Goal: Task Accomplishment & Management: Complete application form

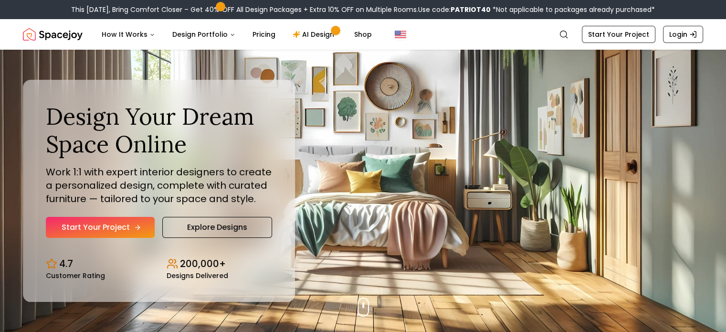
click at [139, 227] on icon "Hero section" at bounding box center [138, 228] width 8 height 8
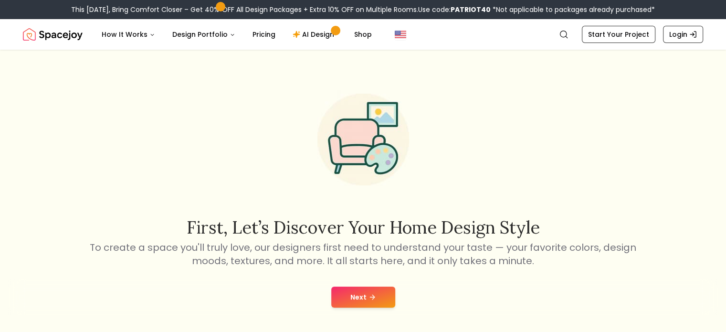
click at [617, 24] on nav "Spacejoy Search How It Works Design Portfolio Pricing AI Design Shop Search Sta…" at bounding box center [363, 34] width 681 height 31
click at [618, 24] on nav "Spacejoy Search How It Works Design Portfolio Pricing AI Design Shop Search Sta…" at bounding box center [363, 34] width 681 height 31
click at [615, 37] on link "Start Your Project" at bounding box center [619, 34] width 74 height 17
click at [381, 292] on button "Next" at bounding box center [363, 297] width 64 height 21
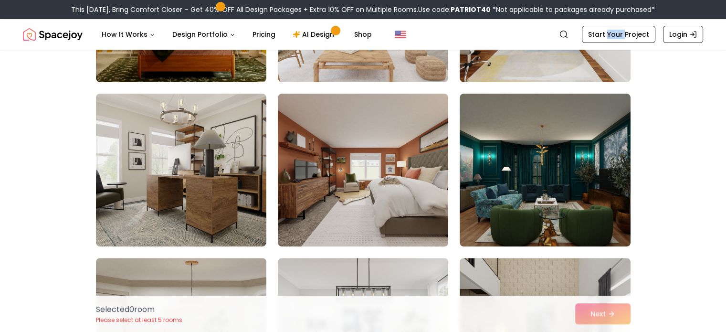
scroll to position [191, 0]
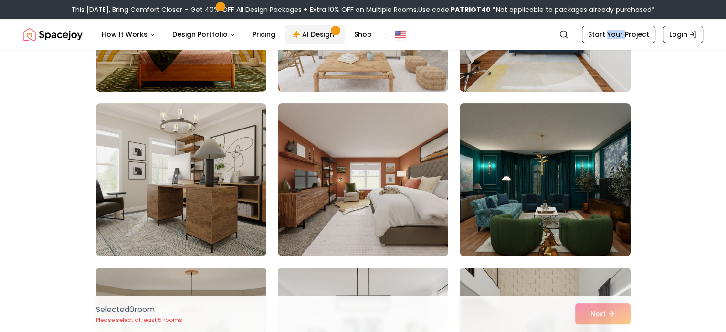
click at [300, 26] on link "AI Design" at bounding box center [315, 34] width 60 height 19
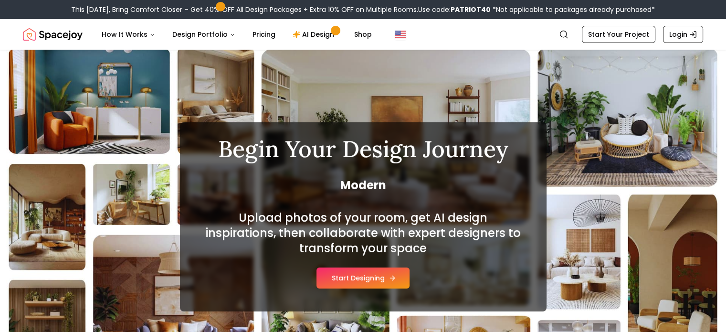
click at [372, 278] on button "Start Designing" at bounding box center [363, 277] width 93 height 21
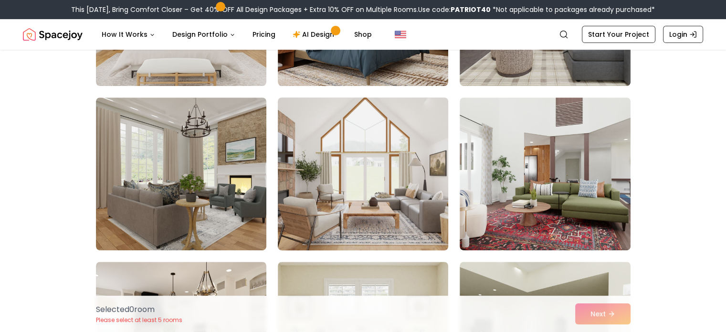
scroll to position [334, 0]
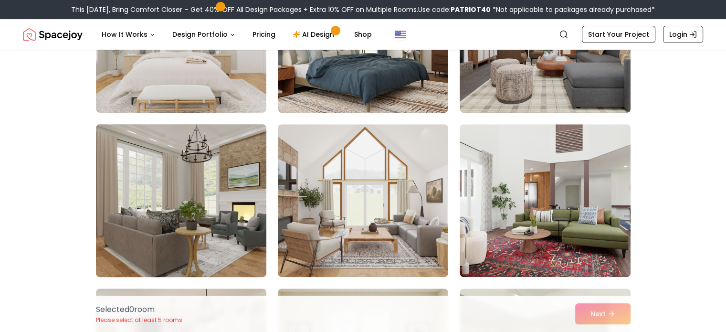
click at [192, 168] on img at bounding box center [181, 200] width 179 height 160
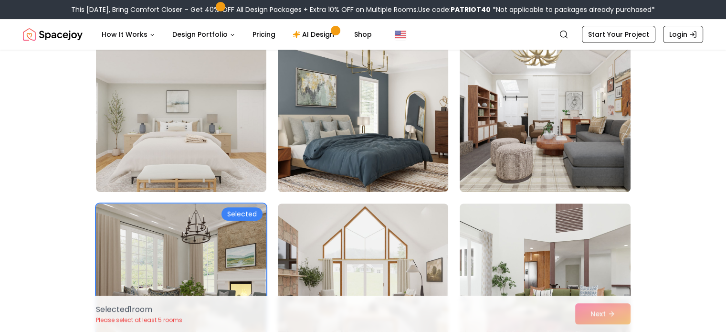
scroll to position [239, 0]
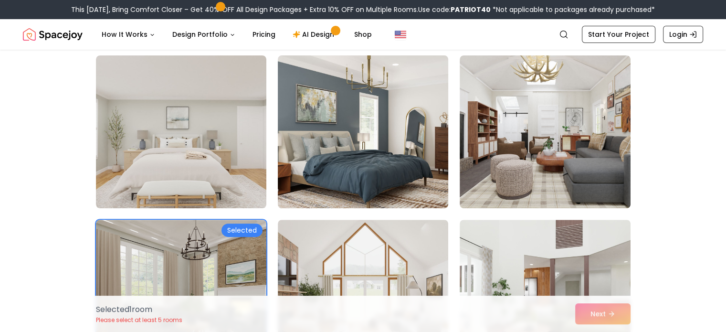
click at [359, 122] on img at bounding box center [363, 132] width 179 height 160
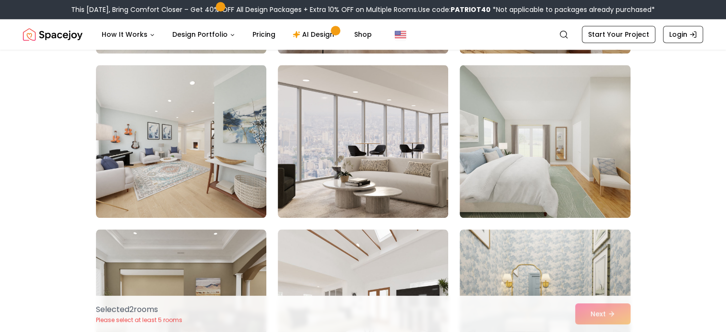
scroll to position [1146, 0]
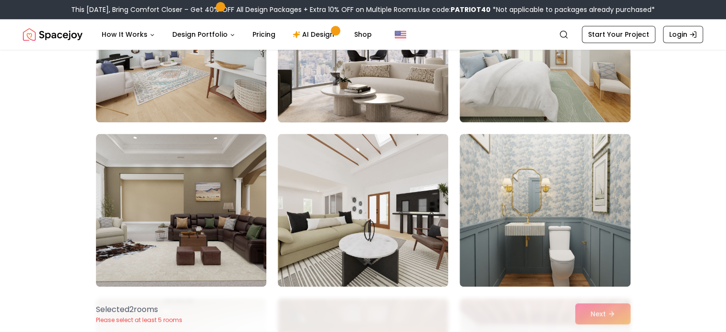
click at [370, 99] on img at bounding box center [363, 46] width 179 height 160
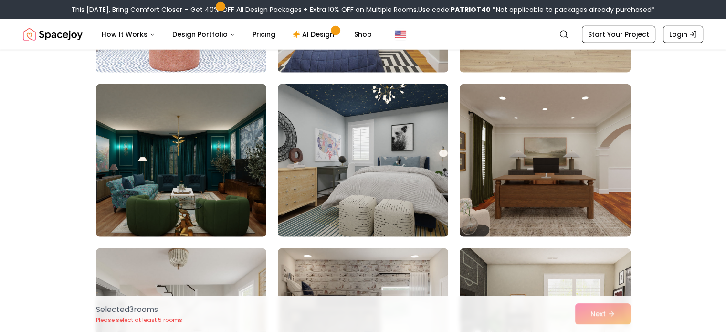
scroll to position [2913, 0]
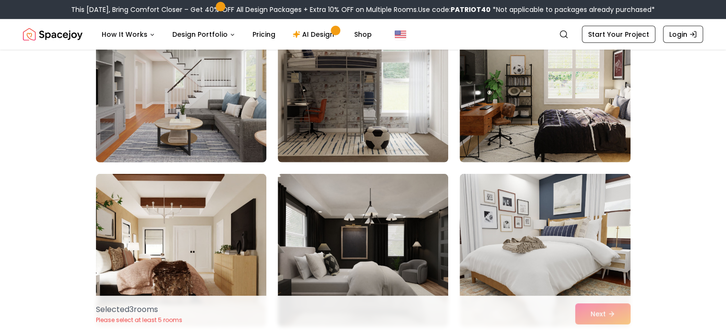
click at [206, 113] on img at bounding box center [181, 86] width 179 height 160
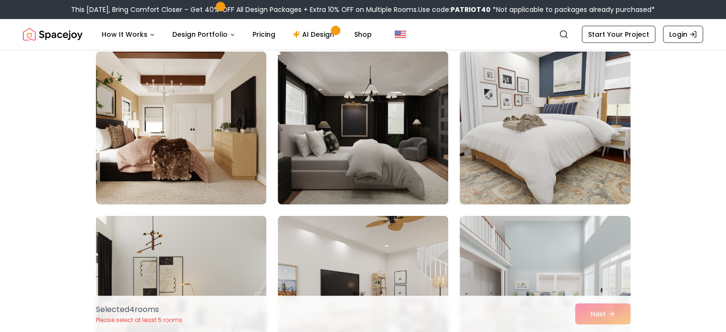
scroll to position [3152, 0]
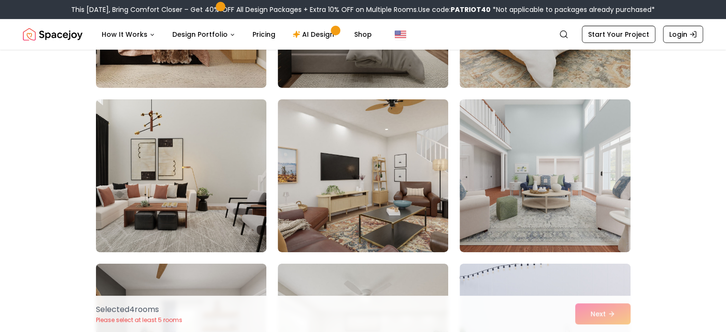
click at [136, 178] on img at bounding box center [181, 176] width 179 height 160
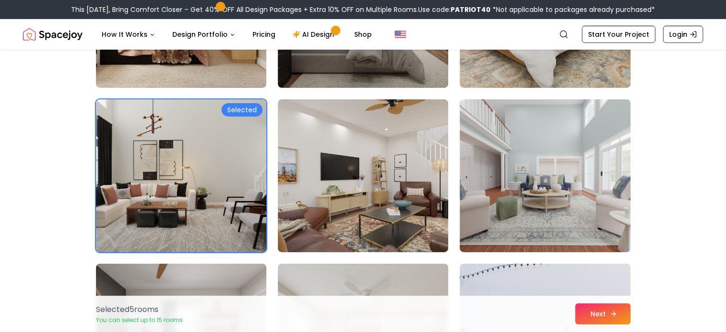
click at [594, 314] on button "Next" at bounding box center [602, 313] width 55 height 21
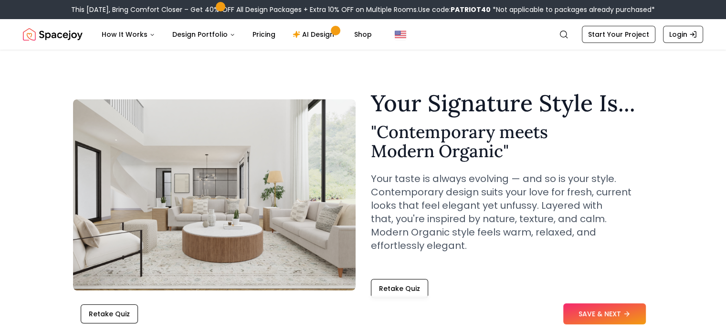
drag, startPoint x: 600, startPoint y: 314, endPoint x: 401, endPoint y: 230, distance: 216.2
click at [401, 230] on p "Your taste is always evolving — and so is your style. Contemporary design suits…" at bounding box center [512, 212] width 283 height 80
click at [611, 309] on button "SAVE & NEXT" at bounding box center [605, 313] width 83 height 21
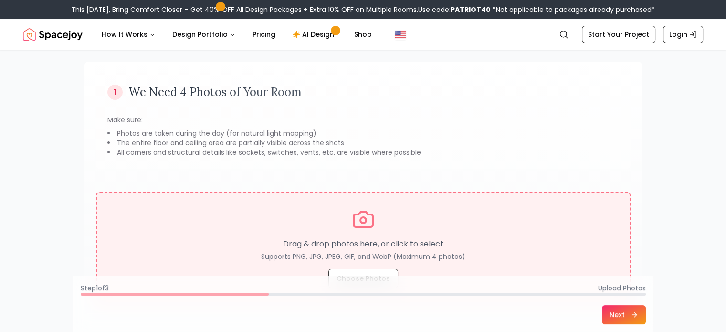
scroll to position [162, 0]
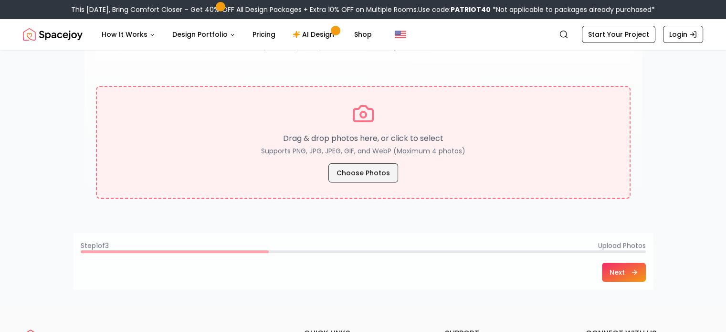
click at [373, 177] on button "Choose Photos" at bounding box center [364, 172] width 70 height 19
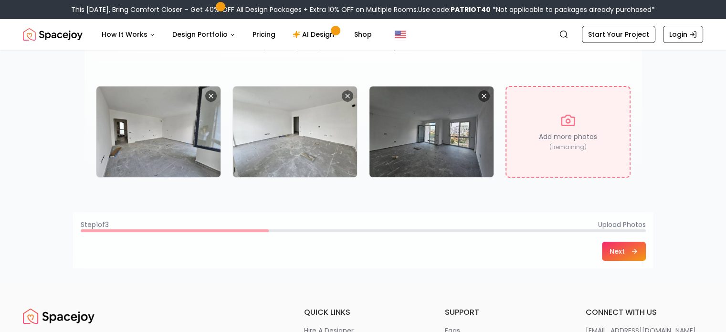
click at [604, 254] on button "Next" at bounding box center [624, 251] width 44 height 19
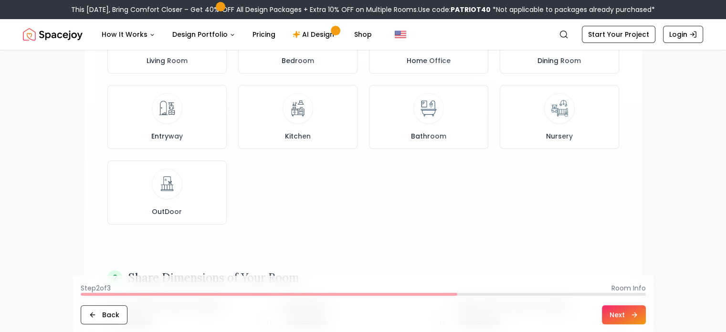
scroll to position [0, 0]
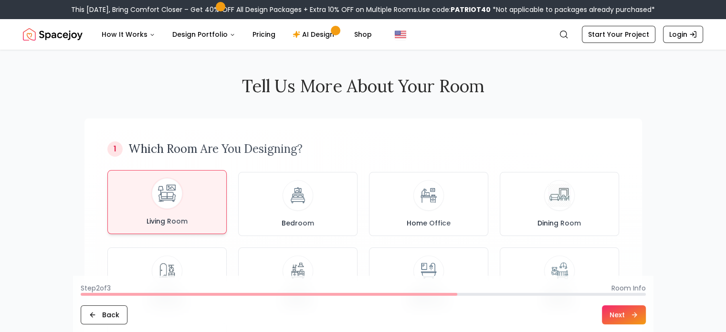
click at [194, 183] on div "Living Room" at bounding box center [167, 202] width 103 height 48
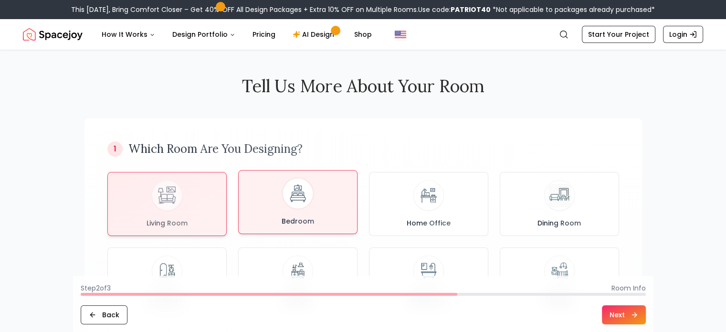
click at [346, 196] on div "Bedroom" at bounding box center [297, 202] width 103 height 48
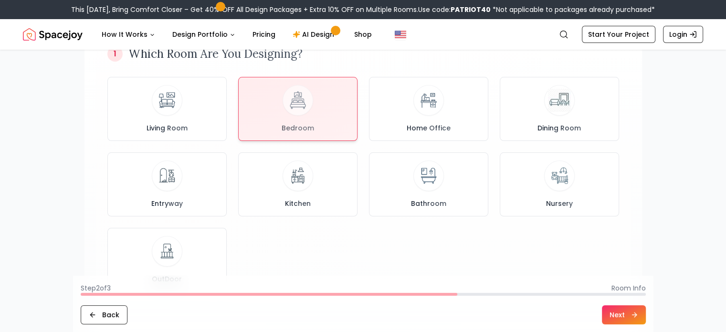
scroll to position [96, 0]
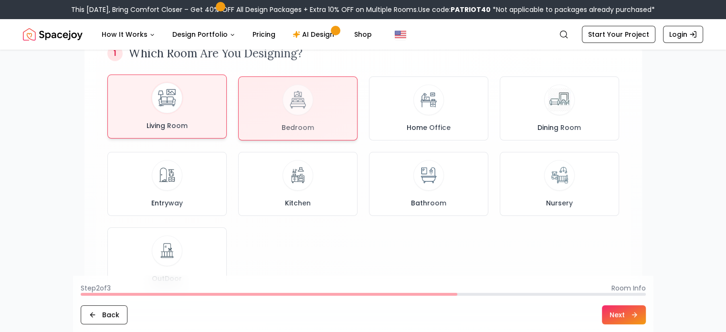
click at [175, 122] on span "Living Room" at bounding box center [167, 126] width 45 height 10
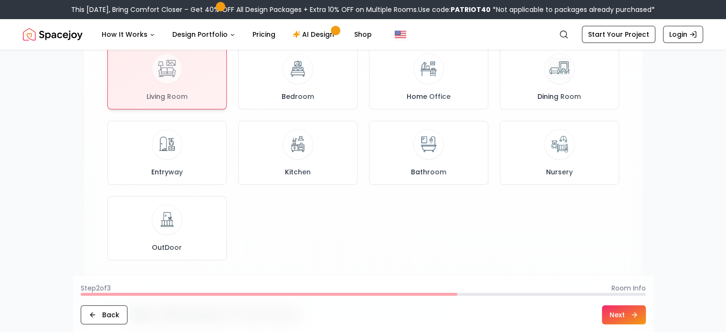
scroll to position [143, 0]
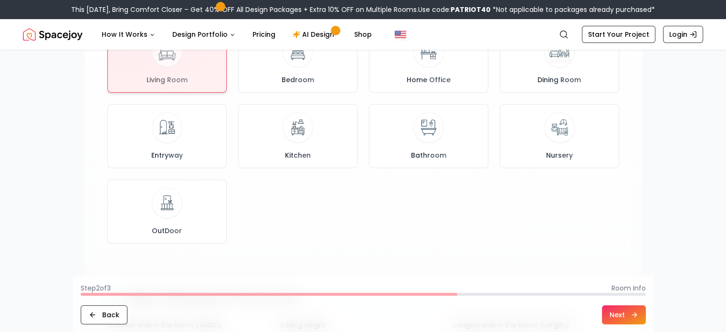
click at [610, 315] on button "Next" at bounding box center [624, 314] width 44 height 19
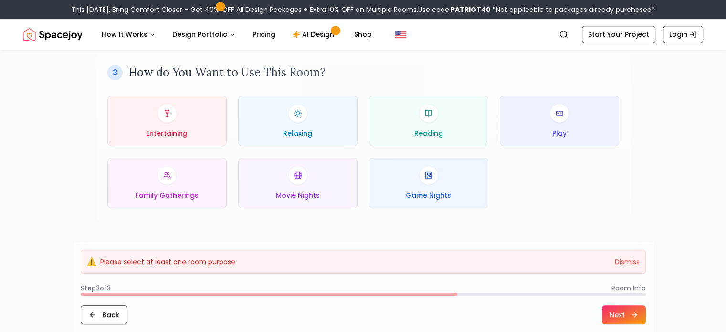
scroll to position [478, 0]
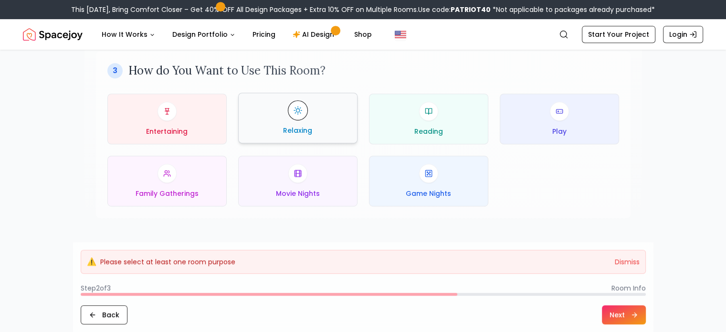
click at [273, 123] on div "Relaxing" at bounding box center [297, 118] width 103 height 34
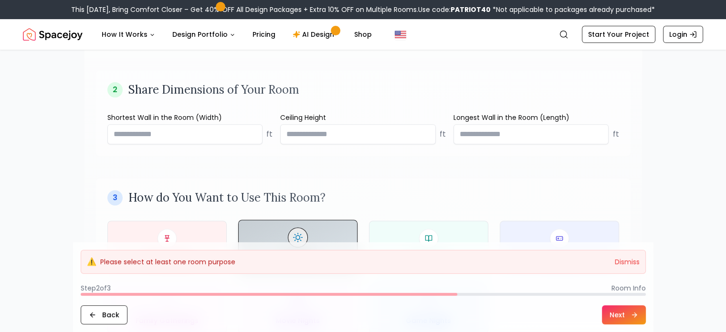
scroll to position [334, 0]
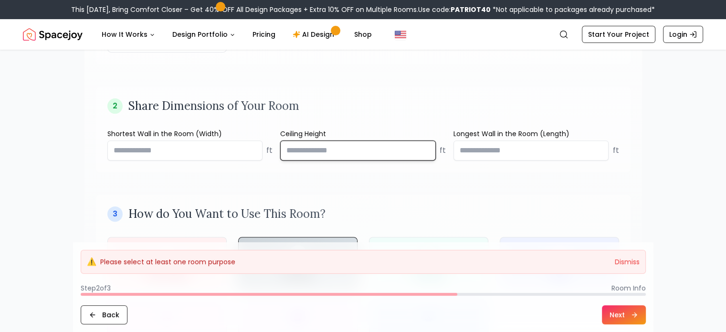
click at [345, 150] on input "number" at bounding box center [358, 150] width 156 height 20
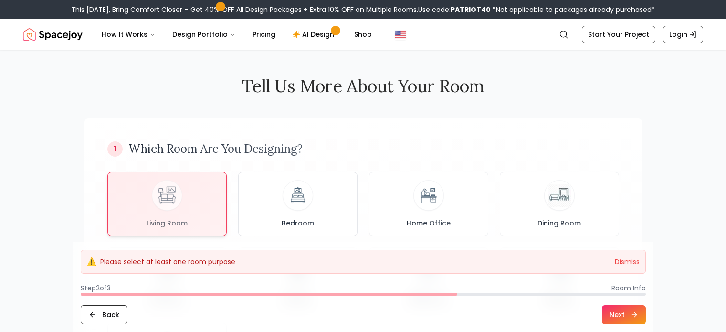
scroll to position [334, 0]
